Goal: Task Accomplishment & Management: Use online tool/utility

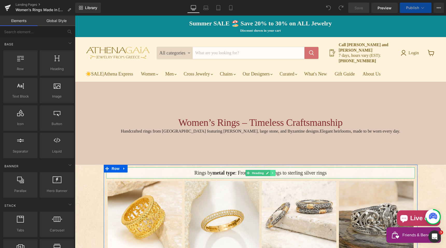
click at [272, 170] on link "Main content" at bounding box center [272, 173] width 5 height 6
click at [274, 171] on icon "Main content" at bounding box center [275, 172] width 3 height 3
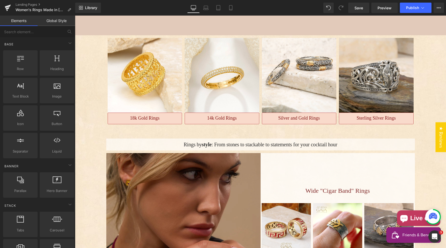
scroll to position [130, 0]
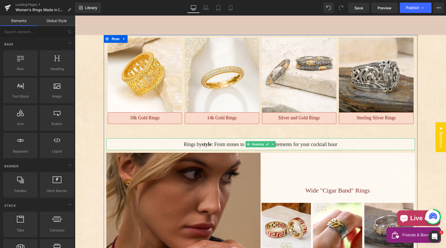
click at [179, 141] on h3 "Rings by style : From stones to stackable to statements for your cocktail hour" at bounding box center [260, 144] width 309 height 7
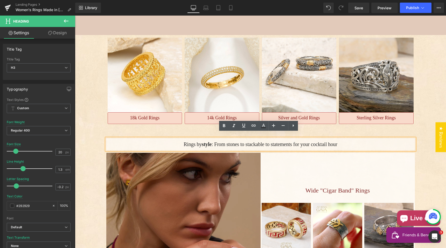
drag, startPoint x: 76, startPoint y: 138, endPoint x: 84, endPoint y: 139, distance: 8.6
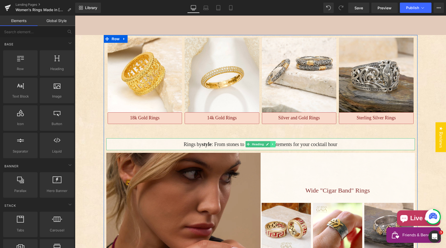
click at [272, 143] on icon "Main content" at bounding box center [273, 144] width 3 height 3
click at [274, 143] on icon "Main content" at bounding box center [275, 144] width 3 height 3
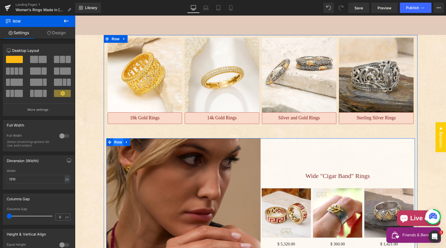
click at [116, 138] on span "Row" at bounding box center [118, 142] width 10 height 8
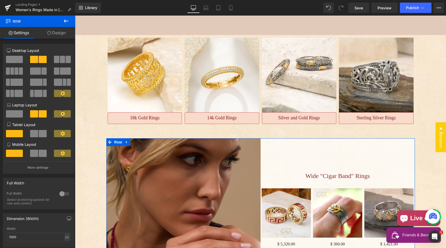
drag, startPoint x: 59, startPoint y: 34, endPoint x: 33, endPoint y: 67, distance: 41.9
click at [59, 34] on link "Design" at bounding box center [57, 33] width 38 height 12
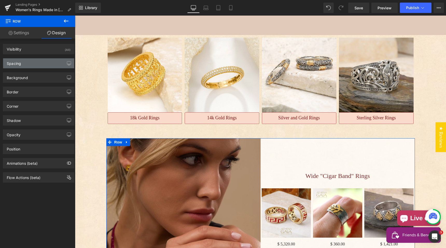
click at [34, 64] on div "Spacing" at bounding box center [38, 63] width 71 height 10
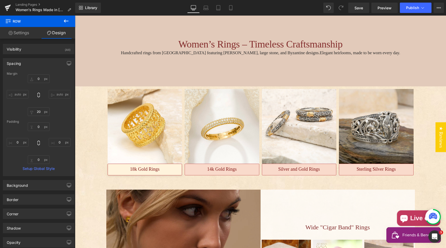
scroll to position [78, 0]
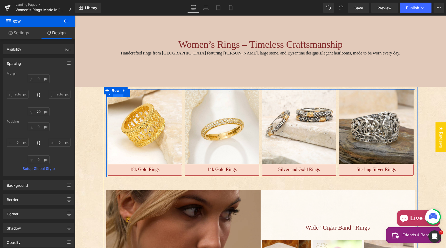
click at [116, 90] on span "Row" at bounding box center [118, 93] width 10 height 8
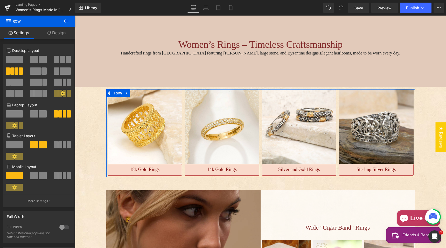
click at [57, 32] on link "Design" at bounding box center [57, 33] width 38 height 12
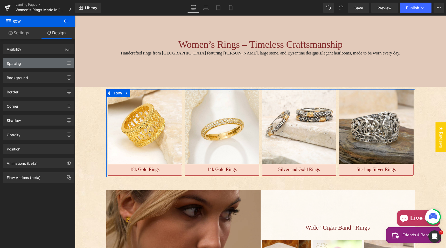
click at [28, 63] on div "Spacing" at bounding box center [38, 63] width 71 height 10
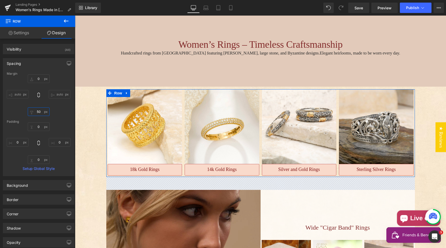
click at [39, 111] on input "50" at bounding box center [39, 111] width 22 height 9
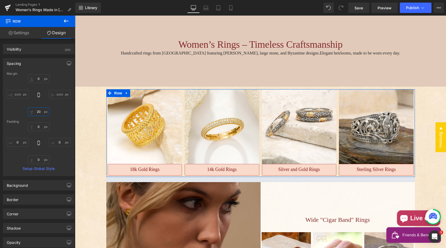
click at [39, 112] on input "20" at bounding box center [39, 111] width 22 height 9
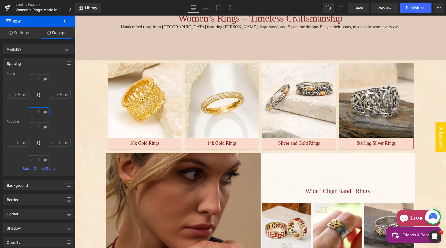
scroll to position [104, 0]
type input "10"
click at [405, 8] on button "Publish" at bounding box center [416, 8] width 32 height 10
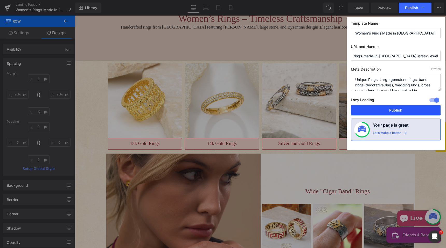
drag, startPoint x: 397, startPoint y: 110, endPoint x: 322, endPoint y: 94, distance: 76.6
click at [397, 110] on button "Publish" at bounding box center [396, 110] width 90 height 10
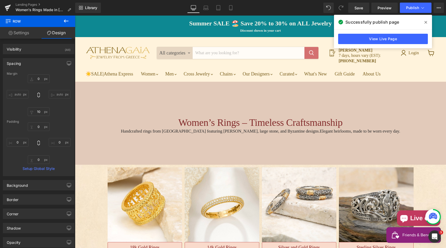
click at [0, 0] on icon at bounding box center [0, 0] width 0 height 0
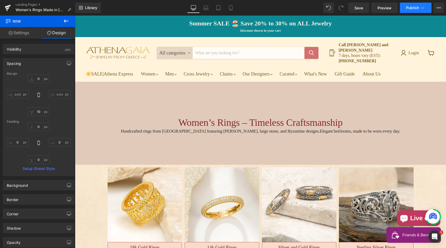
click at [414, 9] on span "Publish" at bounding box center [412, 8] width 13 height 4
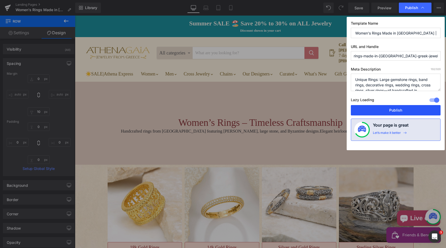
click at [405, 108] on button "Publish" at bounding box center [396, 110] width 90 height 10
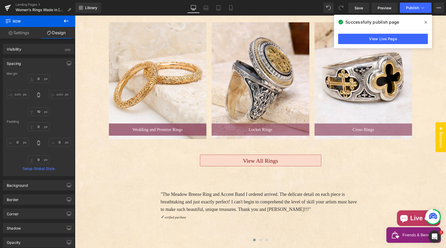
scroll to position [855, 0]
click at [428, 24] on span at bounding box center [426, 22] width 8 height 8
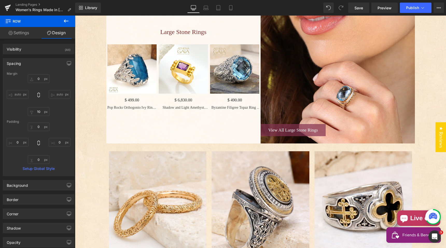
scroll to position [726, 0]
click at [32, 5] on link "Landing Pages" at bounding box center [46, 5] width 60 height 4
